Goal: Information Seeking & Learning: Learn about a topic

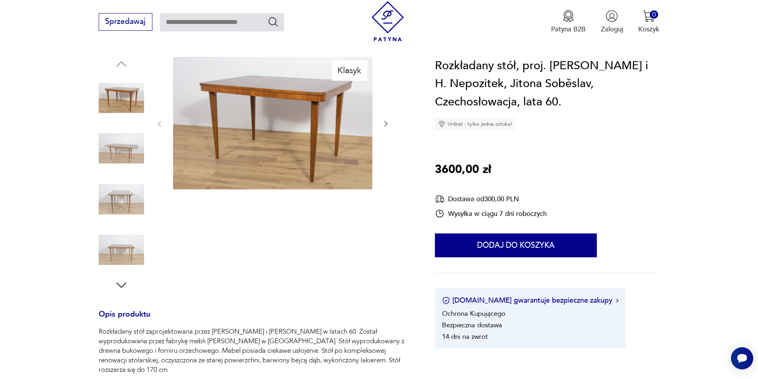
scroll to position [80, 0]
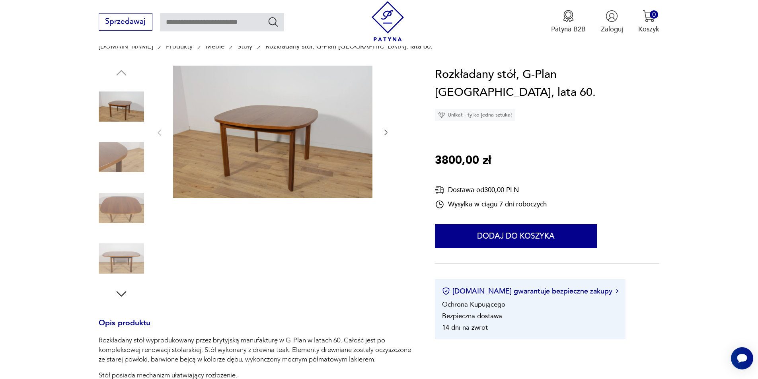
click at [133, 147] on img at bounding box center [121, 157] width 45 height 45
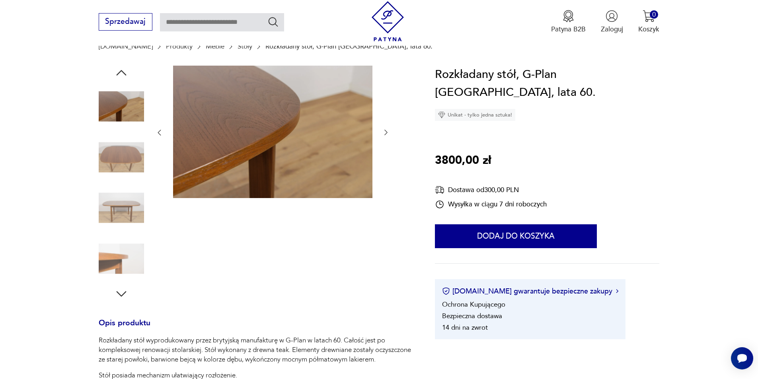
click at [126, 186] on img at bounding box center [121, 207] width 45 height 45
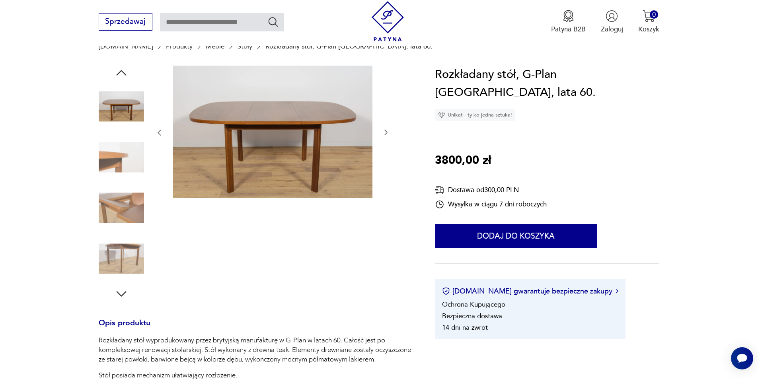
click at [131, 201] on img at bounding box center [121, 207] width 45 height 45
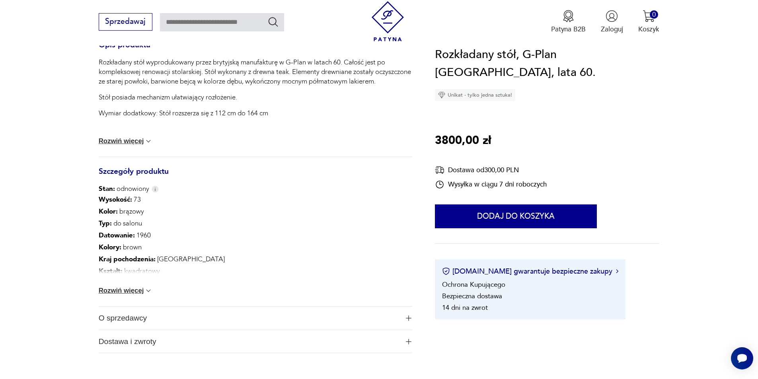
scroll to position [358, 0]
click at [137, 291] on button "Rozwiń więcej" at bounding box center [126, 291] width 54 height 8
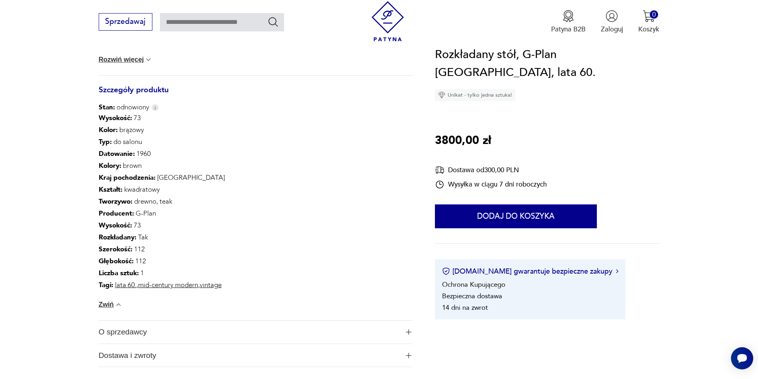
scroll to position [438, 0]
